Goal: Find specific page/section: Find specific page/section

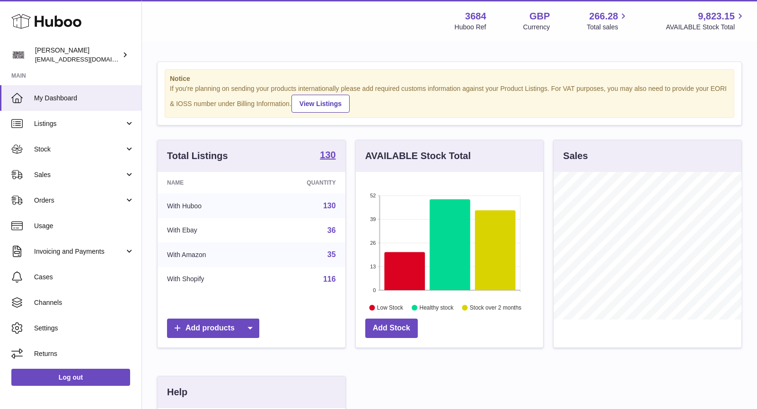
scroll to position [147, 188]
click at [76, 178] on span "Sales" at bounding box center [79, 174] width 90 height 9
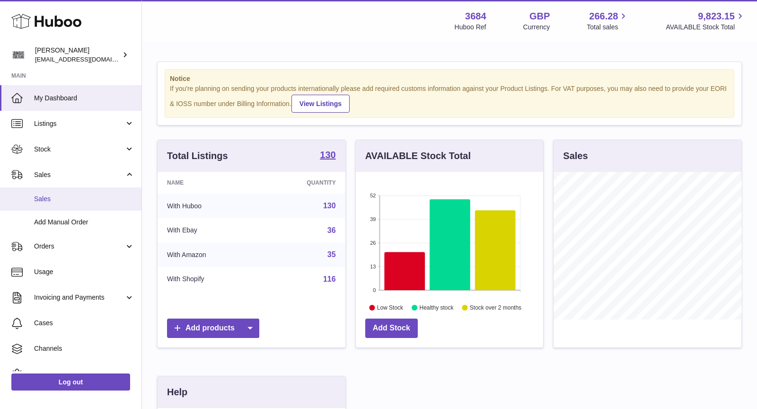
click at [76, 196] on span "Sales" at bounding box center [84, 198] width 100 height 9
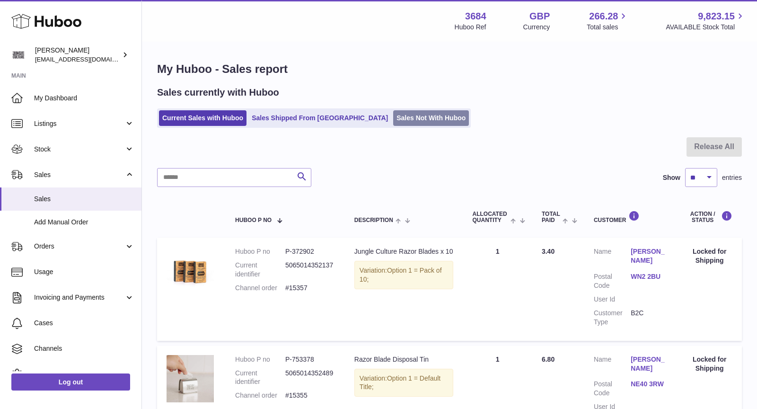
click at [407, 122] on link "Sales Not With Huboo" at bounding box center [431, 118] width 76 height 16
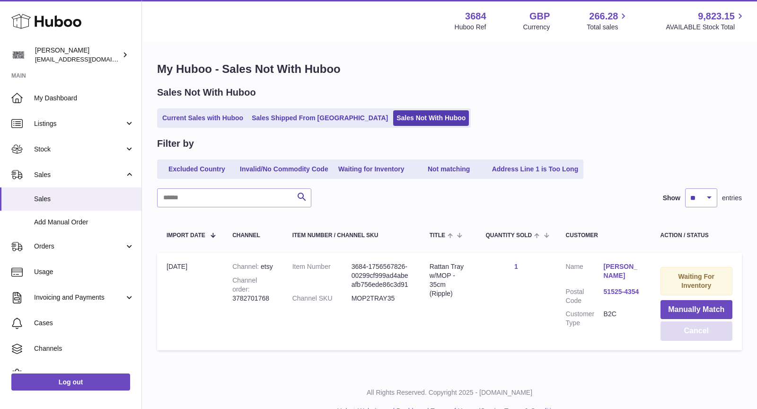
click at [710, 334] on button "Cancel" at bounding box center [696, 330] width 72 height 19
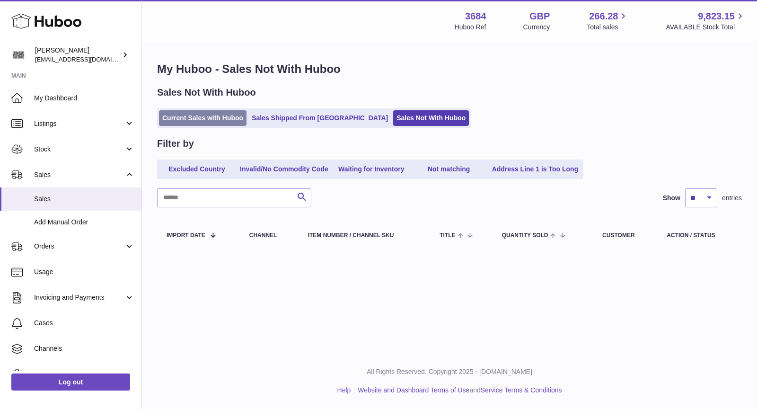
click at [210, 119] on link "Current Sales with Huboo" at bounding box center [203, 118] width 88 height 16
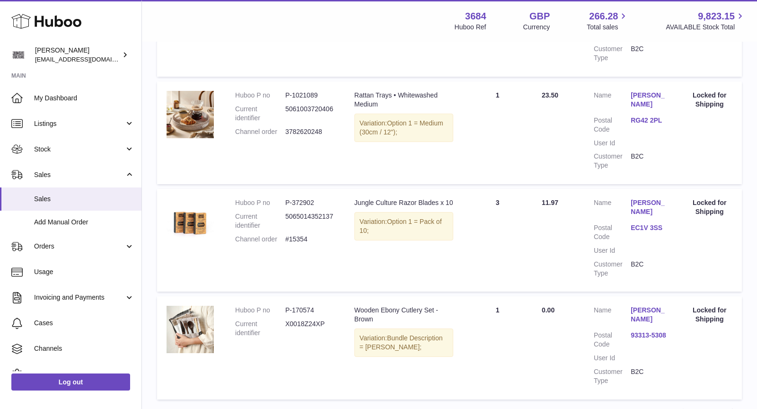
scroll to position [1002, 0]
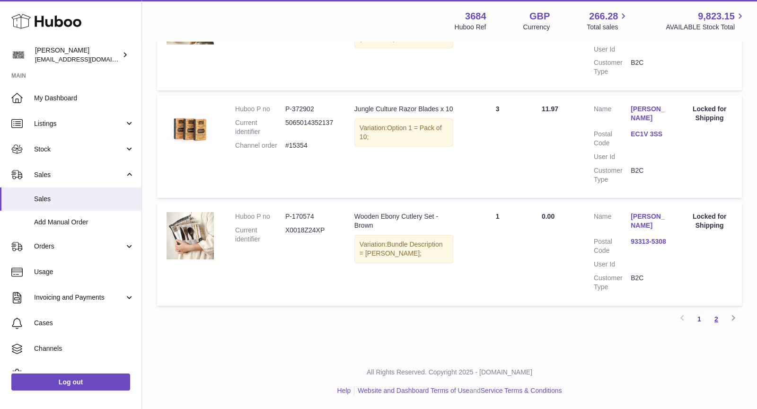
click at [713, 320] on link "2" at bounding box center [716, 318] width 17 height 17
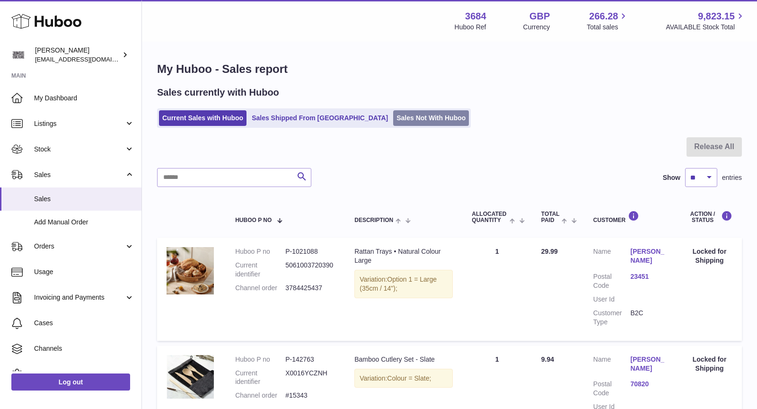
click at [393, 117] on link "Sales Not With Huboo" at bounding box center [431, 118] width 76 height 16
